Goal: Information Seeking & Learning: Learn about a topic

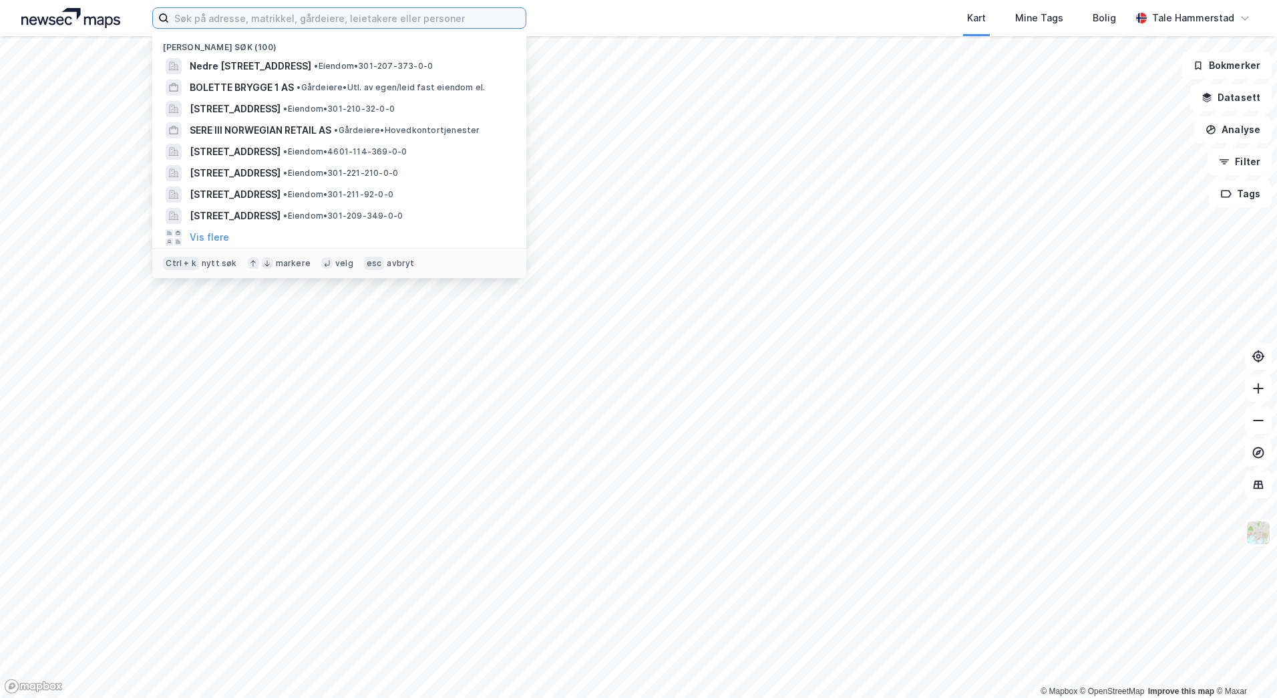
click at [417, 16] on input at bounding box center [347, 18] width 357 height 20
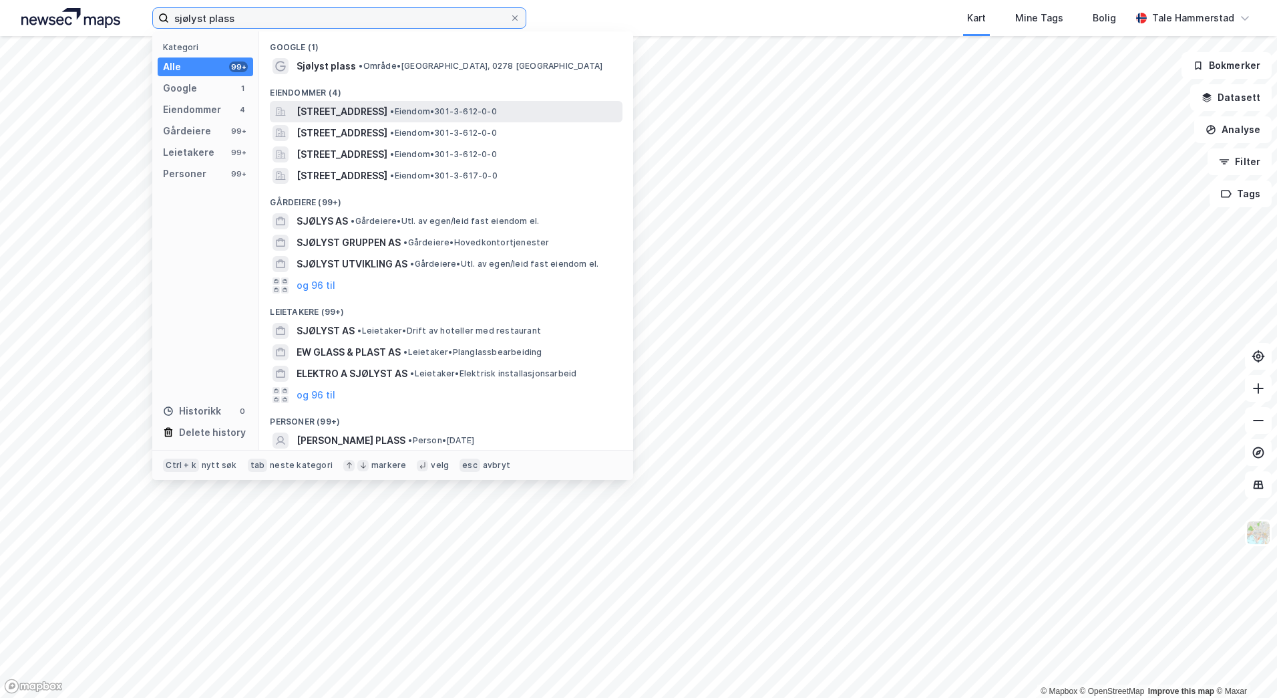
type input "sjølyst plass"
click at [439, 121] on div "[STREET_ADDRESS] • Eiendom • 301-3-612-0-0" at bounding box center [446, 111] width 353 height 21
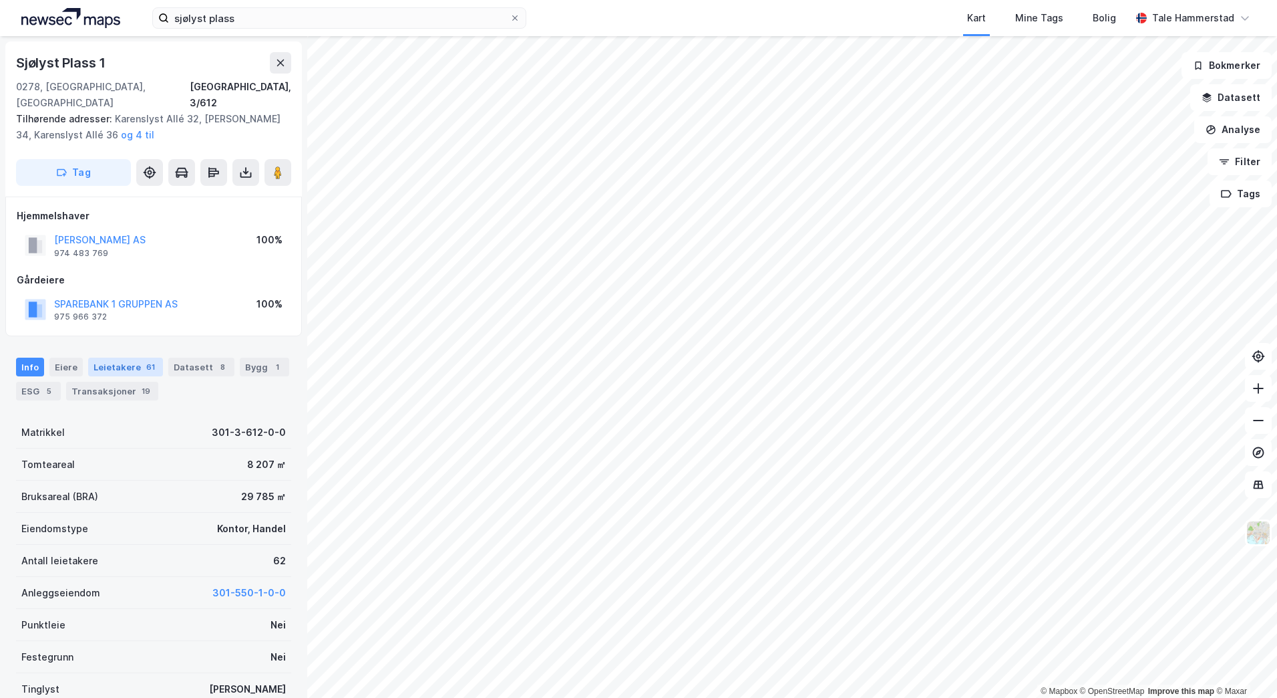
click at [126, 357] on div "Leietakere 61" at bounding box center [125, 366] width 75 height 19
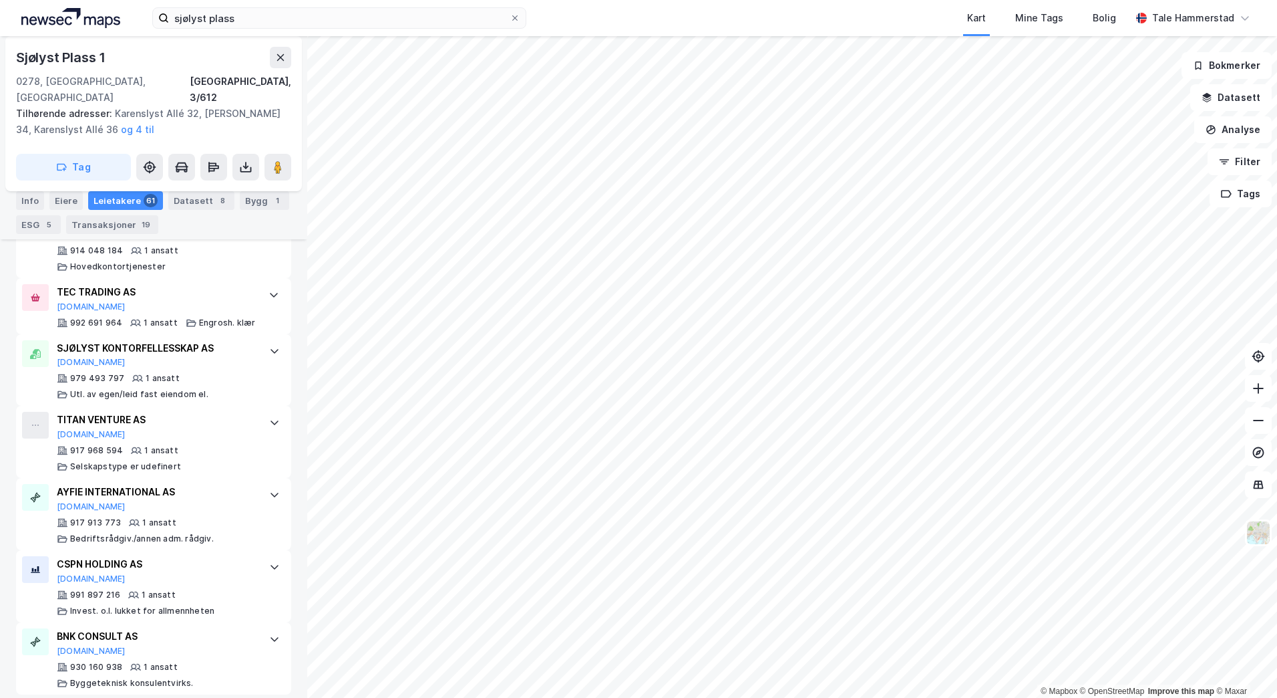
scroll to position [4389, 0]
